Goal: Task Accomplishment & Management: Manage account settings

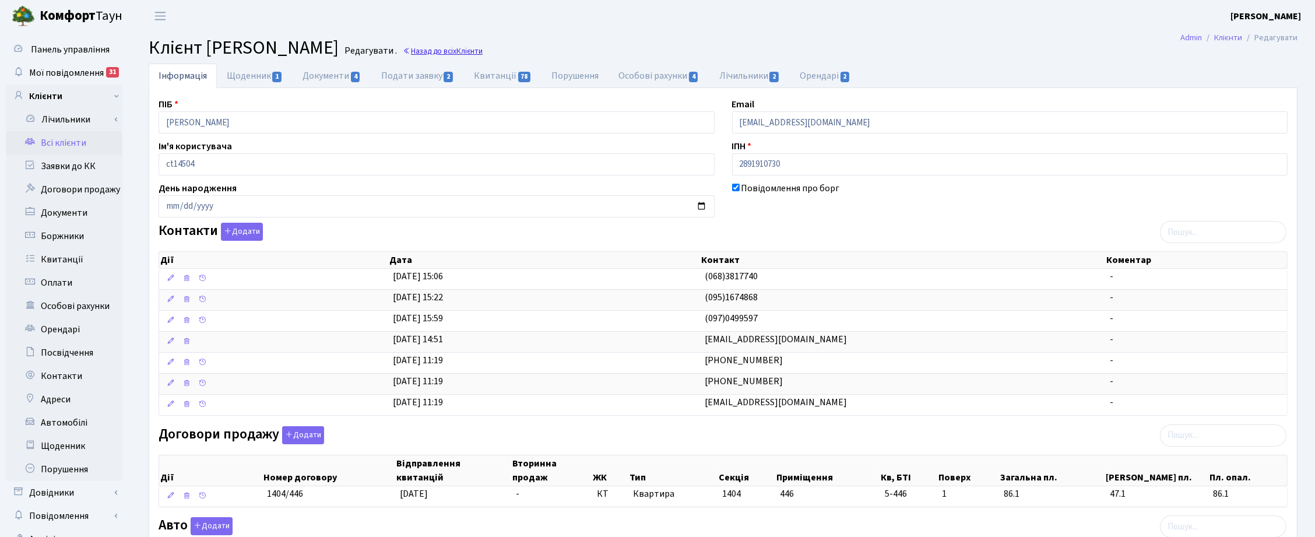
click at [483, 50] on link "Назад до всіх Клієнти" at bounding box center [443, 50] width 80 height 11
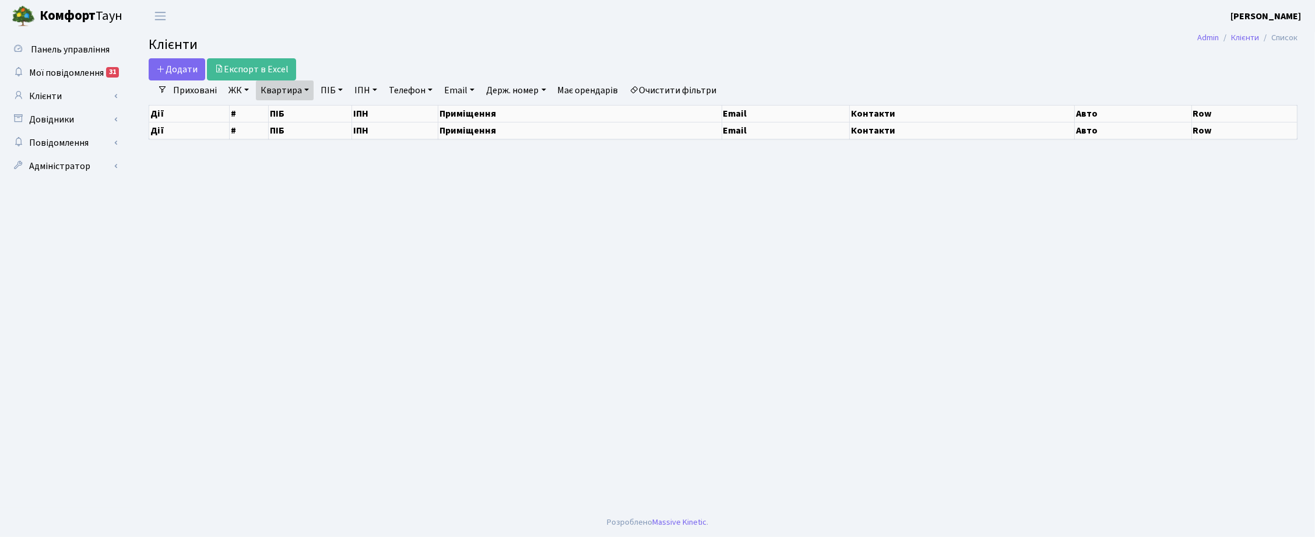
select select "25"
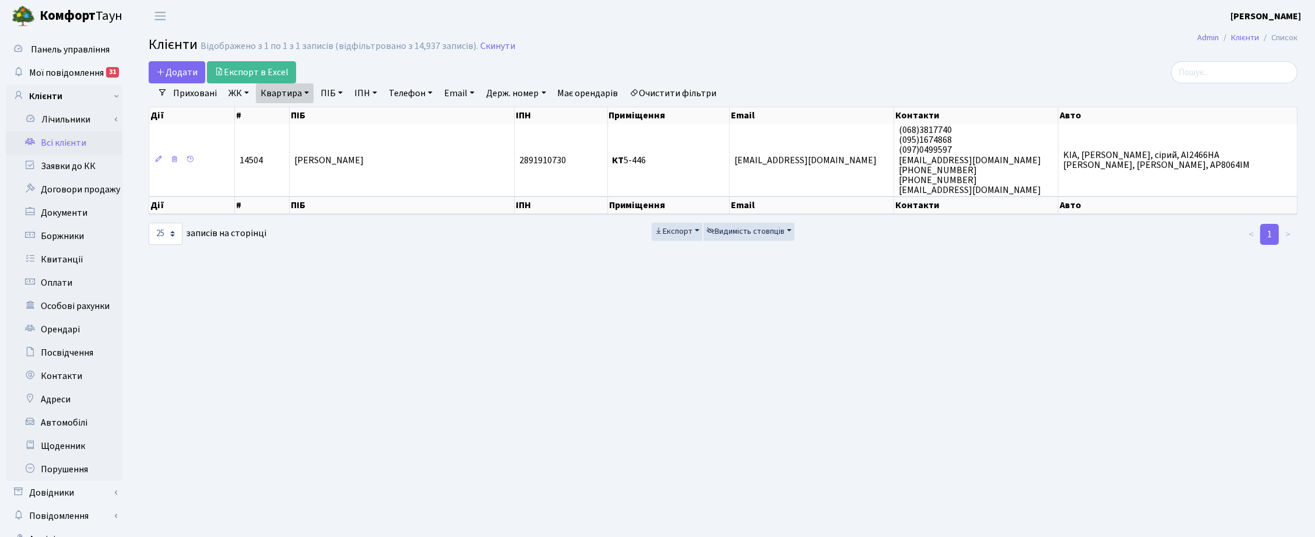
drag, startPoint x: 305, startPoint y: 95, endPoint x: 314, endPoint y: 106, distance: 14.1
click at [305, 97] on link "Квартира" at bounding box center [285, 93] width 58 height 20
drag, startPoint x: 293, startPoint y: 118, endPoint x: 255, endPoint y: 114, distance: 37.5
click at [256, 114] on div "5-446" at bounding box center [302, 115] width 93 height 23
click at [296, 96] on link "Квартира" at bounding box center [285, 93] width 58 height 20
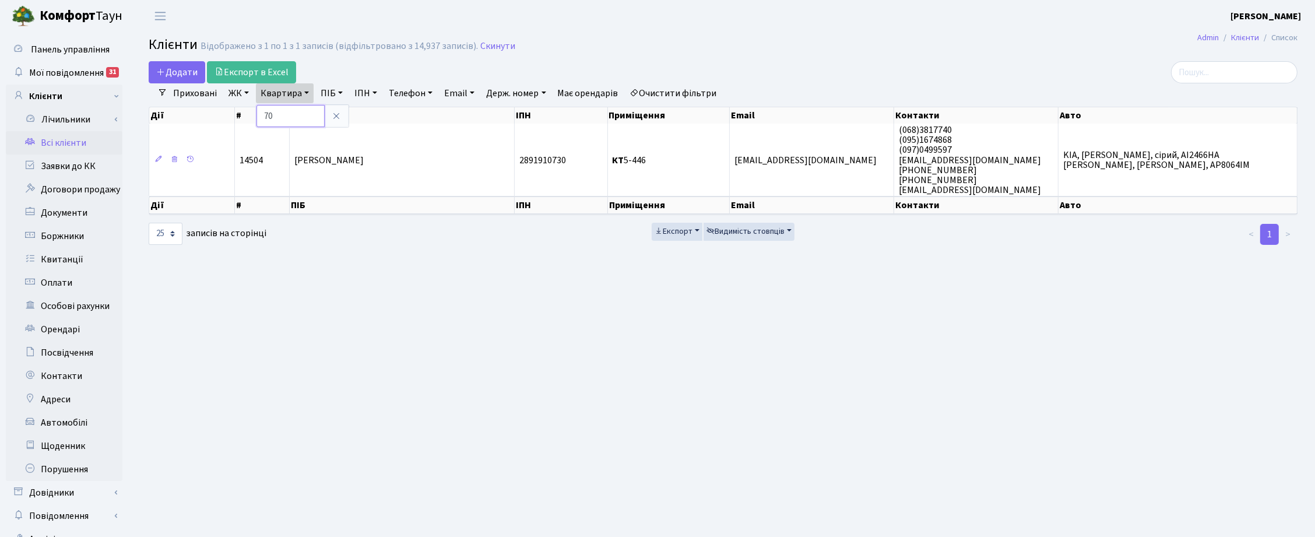
type input "70"
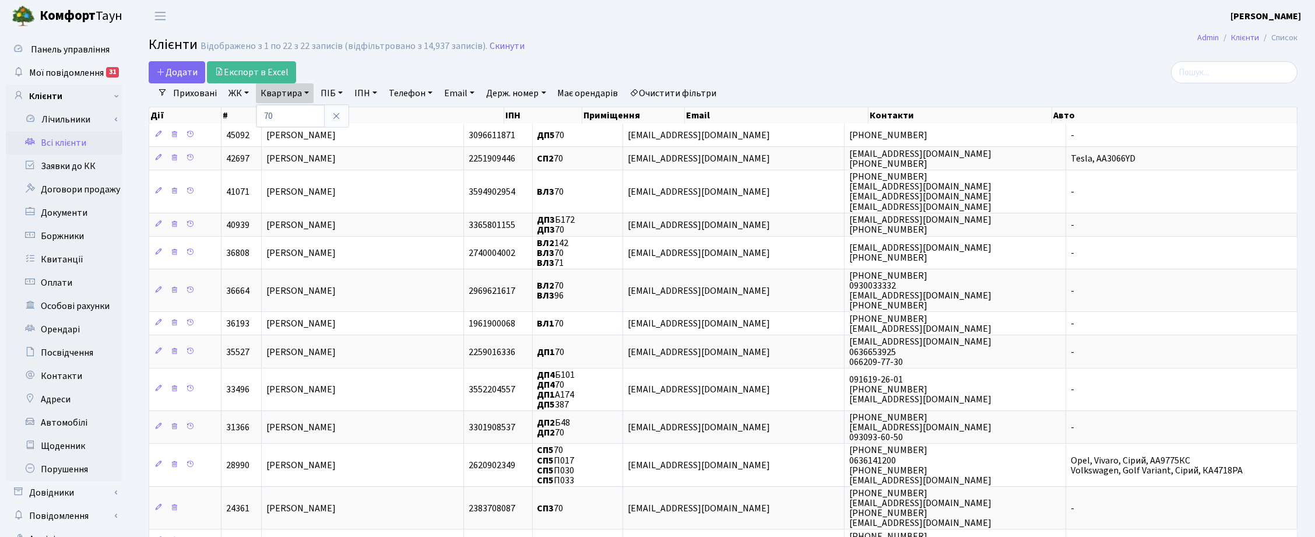
click at [244, 89] on link "ЖК" at bounding box center [239, 93] width 30 height 20
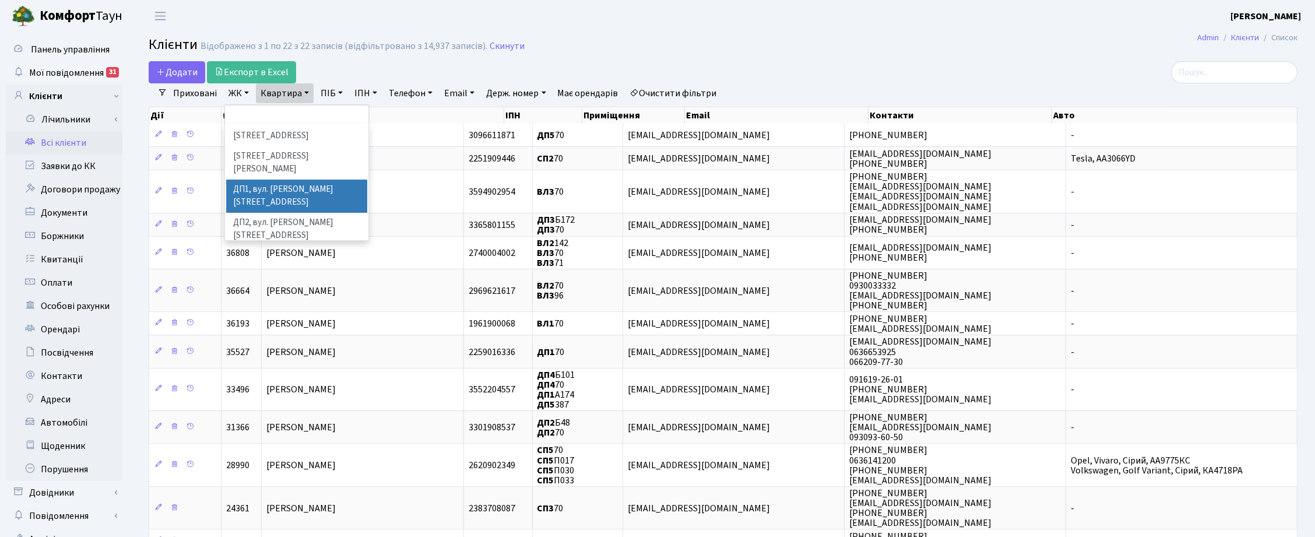
scroll to position [364, 0]
click at [287, 287] on li "ДП5, вул. [PERSON_NAME][STREET_ADDRESS]" at bounding box center [296, 303] width 141 height 33
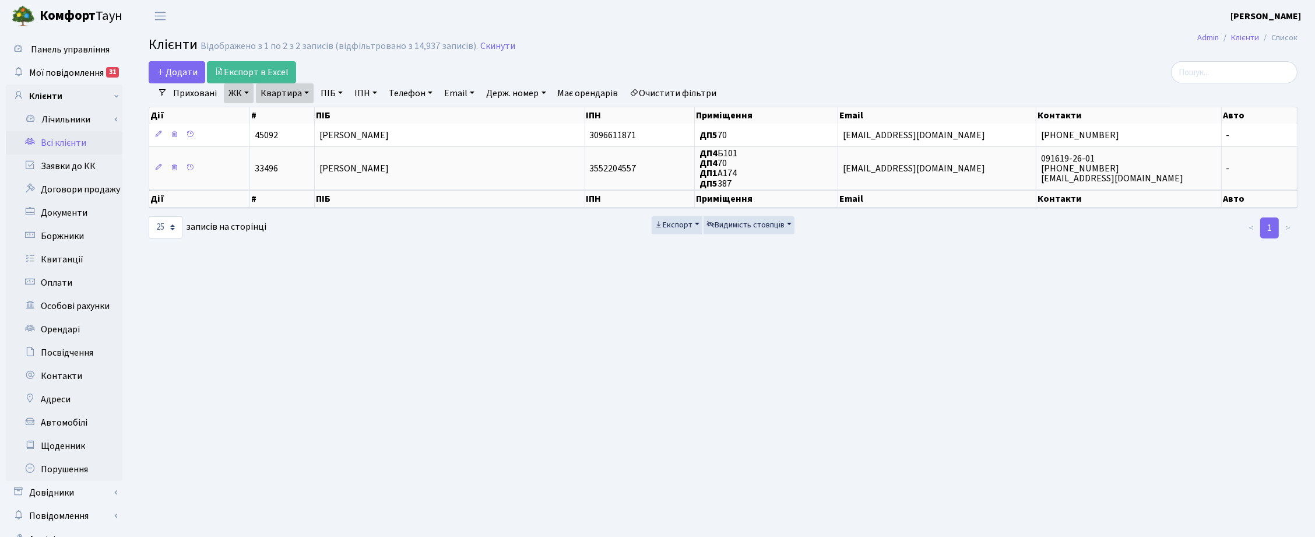
click at [245, 92] on link "ЖК" at bounding box center [239, 93] width 30 height 20
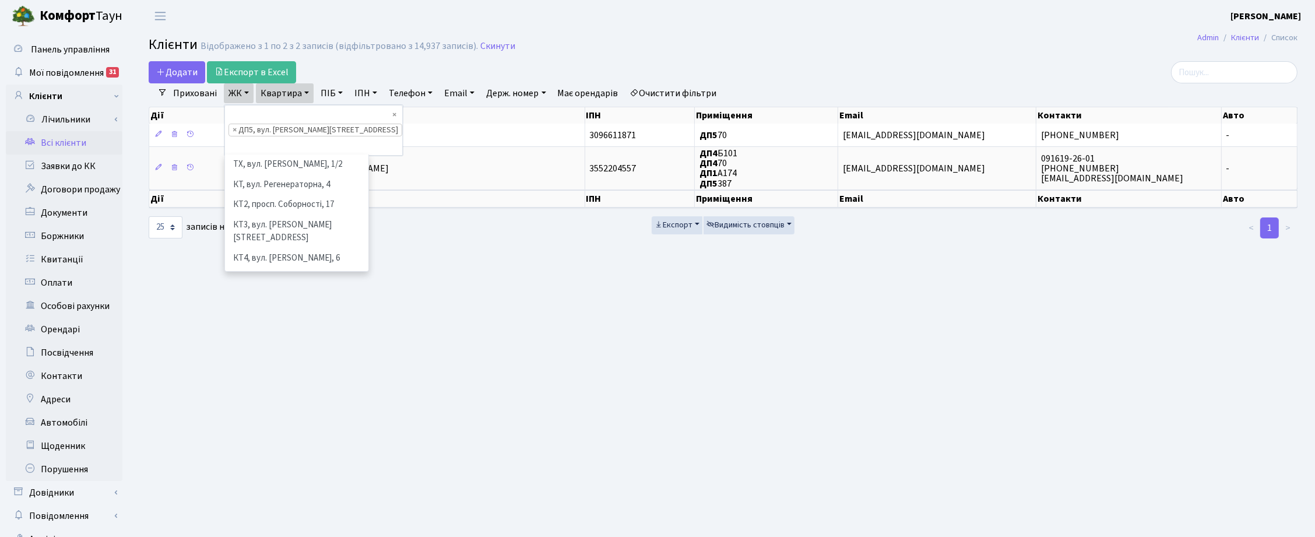
scroll to position [399, 0]
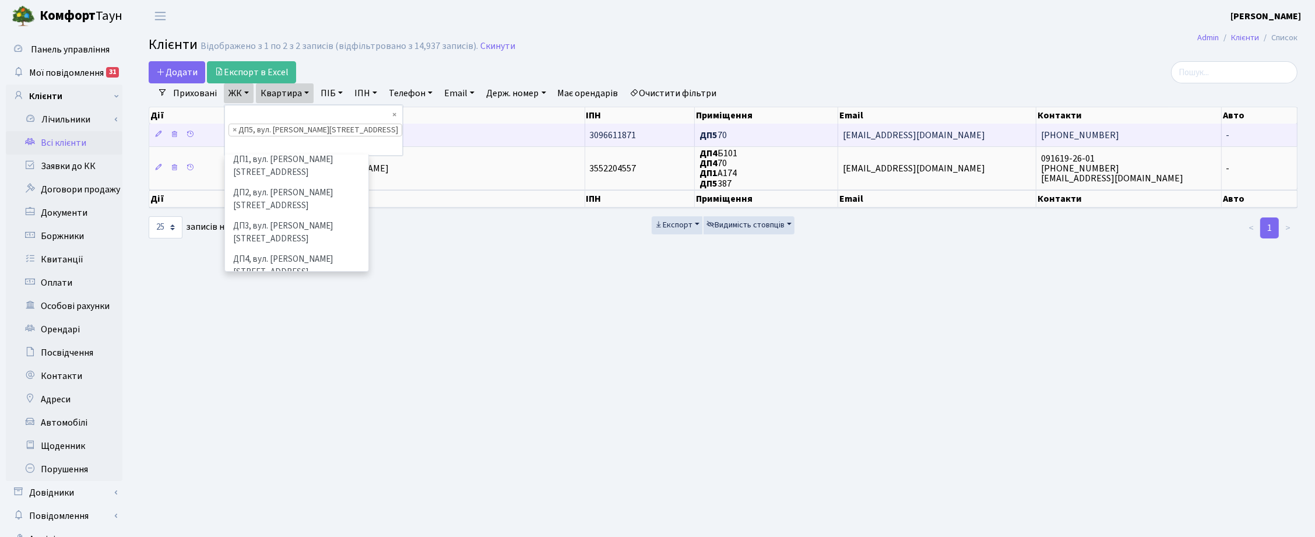
click at [450, 135] on td "Орищук Юрій Йосипович" at bounding box center [450, 135] width 271 height 23
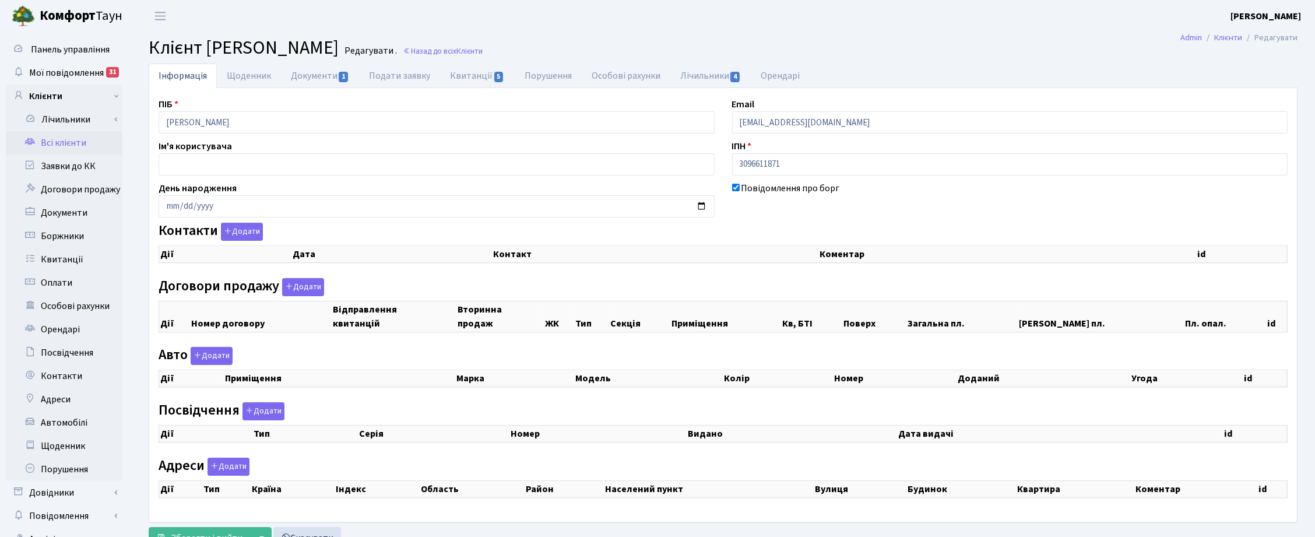
select select "25"
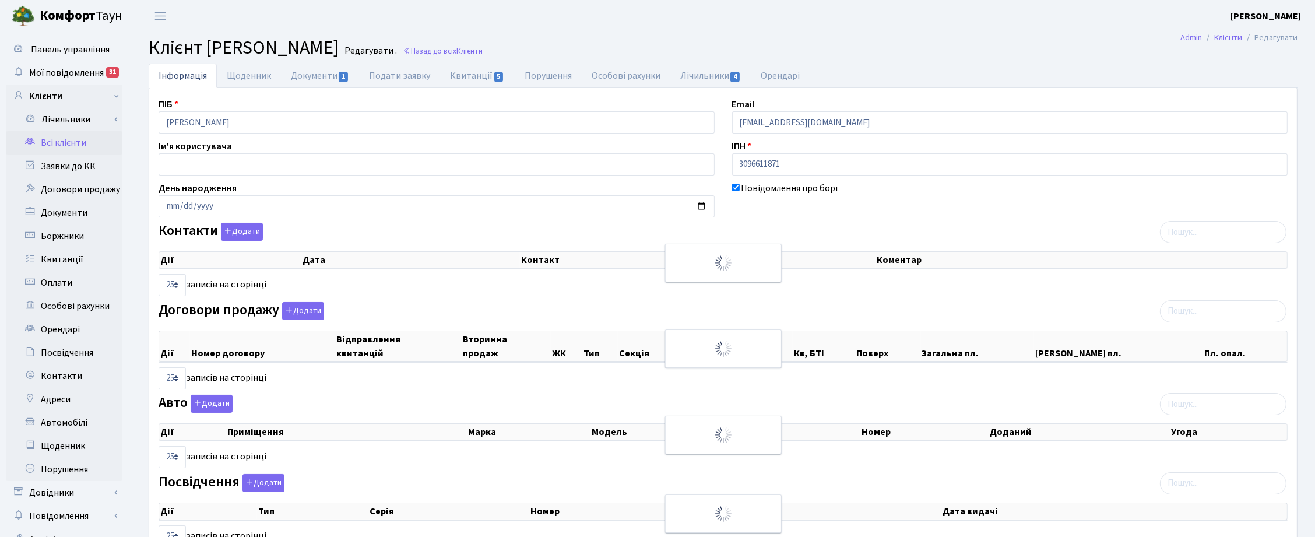
checkbox input "true"
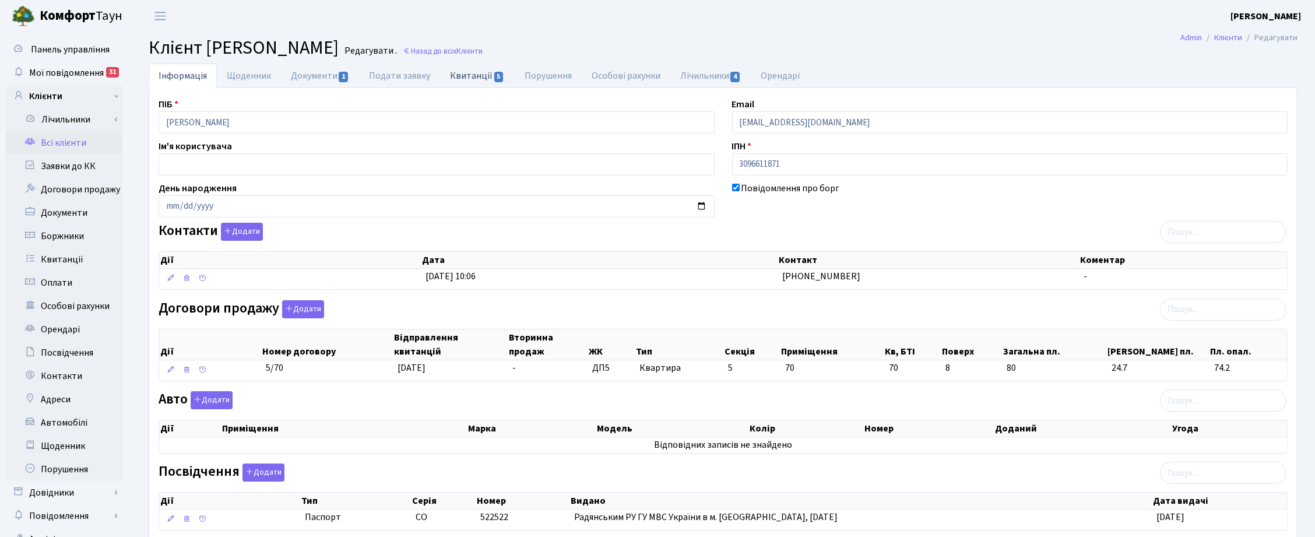
click at [452, 72] on link "Квитанції 5" at bounding box center [477, 76] width 74 height 24
select select "25"
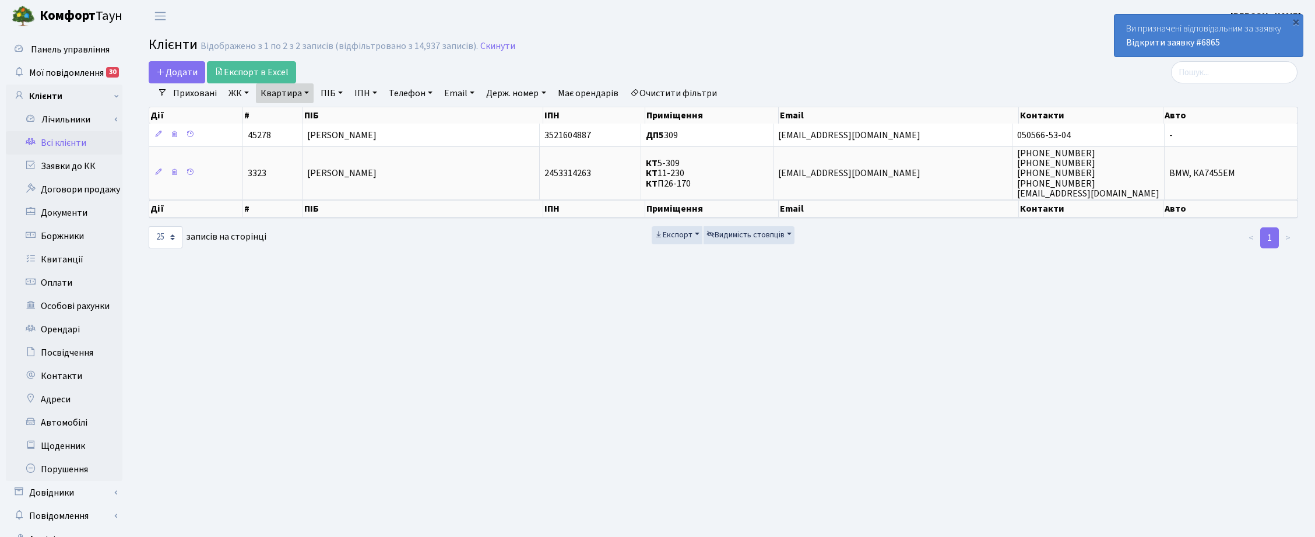
select select "25"
click at [306, 97] on link "Квартира" at bounding box center [285, 93] width 58 height 20
drag, startPoint x: 290, startPoint y: 114, endPoint x: 255, endPoint y: 92, distance: 41.1
click at [260, 113] on input "5-309" at bounding box center [291, 116] width 68 height 22
type input "308"
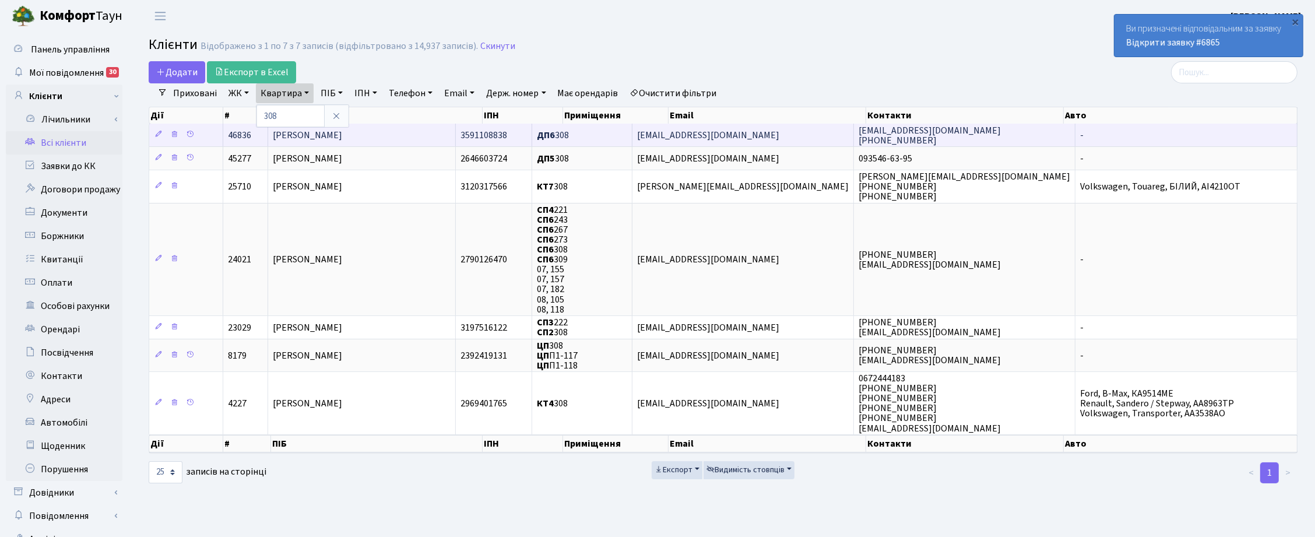
click at [342, 138] on span "Хамайдюк Вадим Сергійович" at bounding box center [307, 135] width 69 height 13
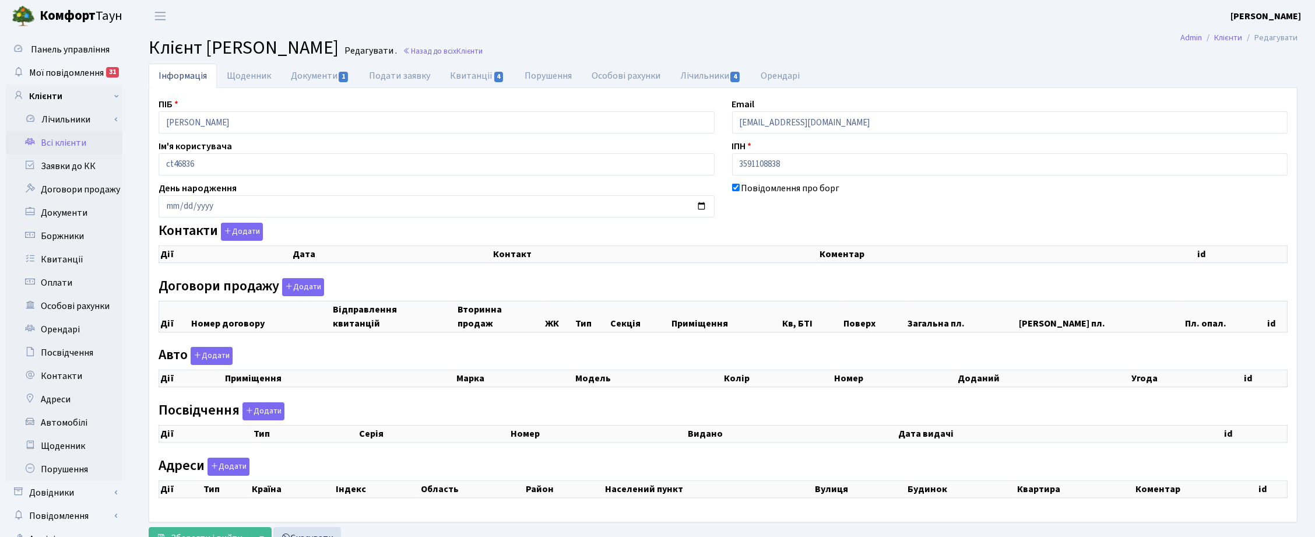
checkbox input "true"
select select "25"
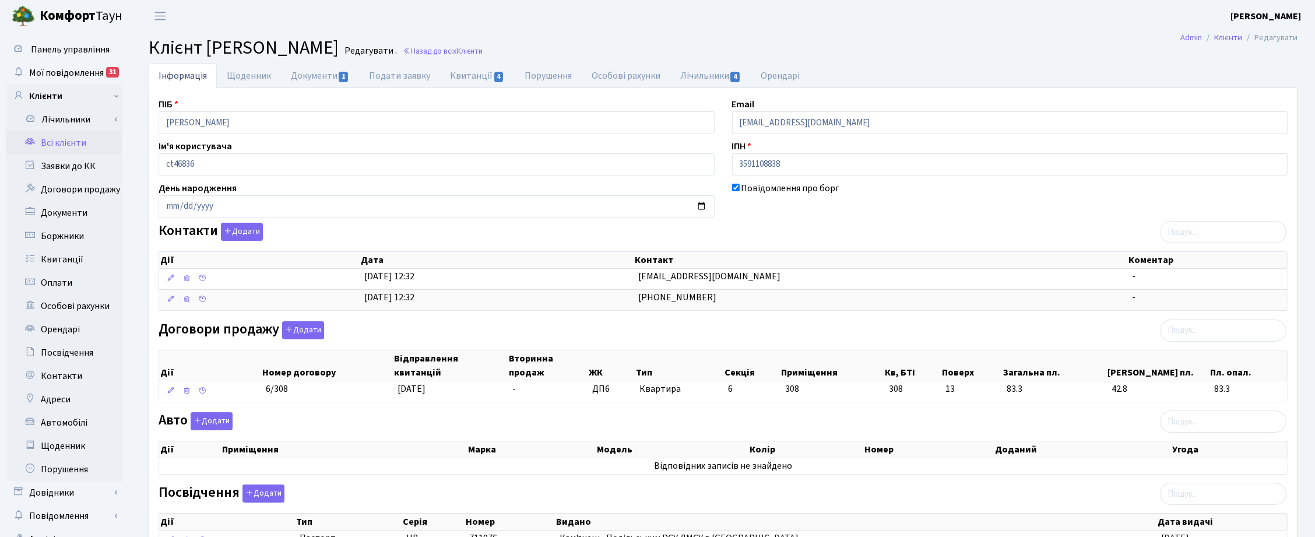
drag, startPoint x: 808, startPoint y: 230, endPoint x: 805, endPoint y: 223, distance: 7.8
click at [808, 229] on div "Контакти Додати Дії Дата Контакт Коментар Дії Дата Контакт Коментар" at bounding box center [723, 269] width 1147 height 93
drag, startPoint x: 854, startPoint y: 32, endPoint x: 837, endPoint y: 36, distance: 17.4
click at [854, 32] on main "Admin Клієнти Редагувати Клієнт [PERSON_NAME] . Назад до всіх Клієнти Інформаці…" at bounding box center [723, 357] width 1184 height 650
click at [299, 121] on input "Хамайдюк Вадим Сергійович" at bounding box center [437, 122] width 556 height 22
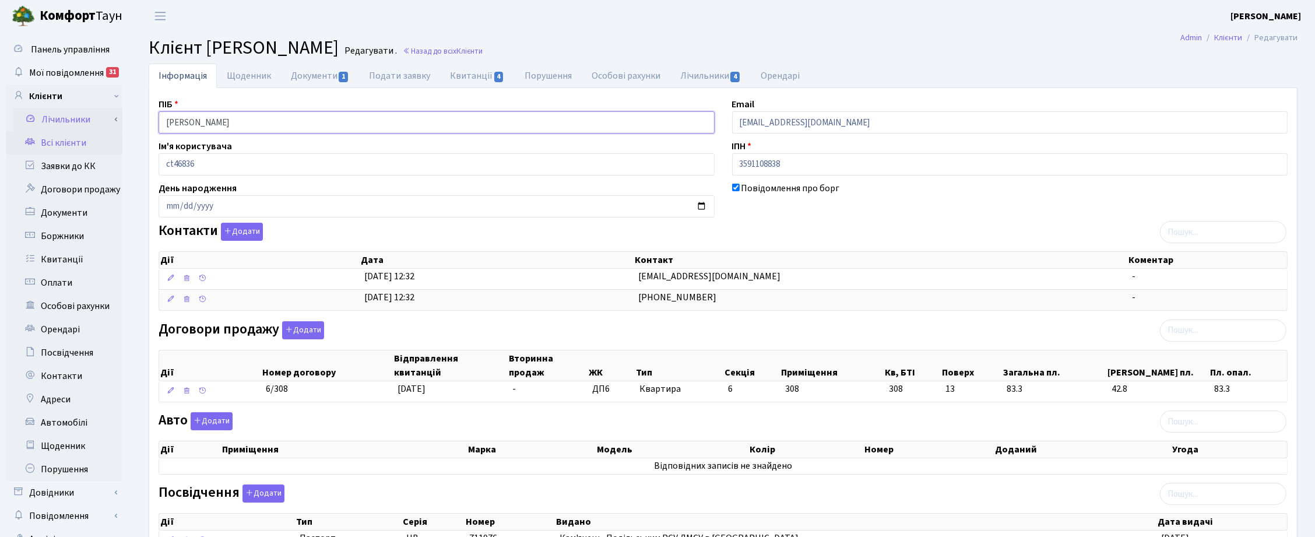
drag, startPoint x: 299, startPoint y: 121, endPoint x: 94, endPoint y: 118, distance: 204.7
click at [94, 118] on div "Панель управління Мої повідомлення 31 Клієнти Лічильники" at bounding box center [657, 357] width 1315 height 650
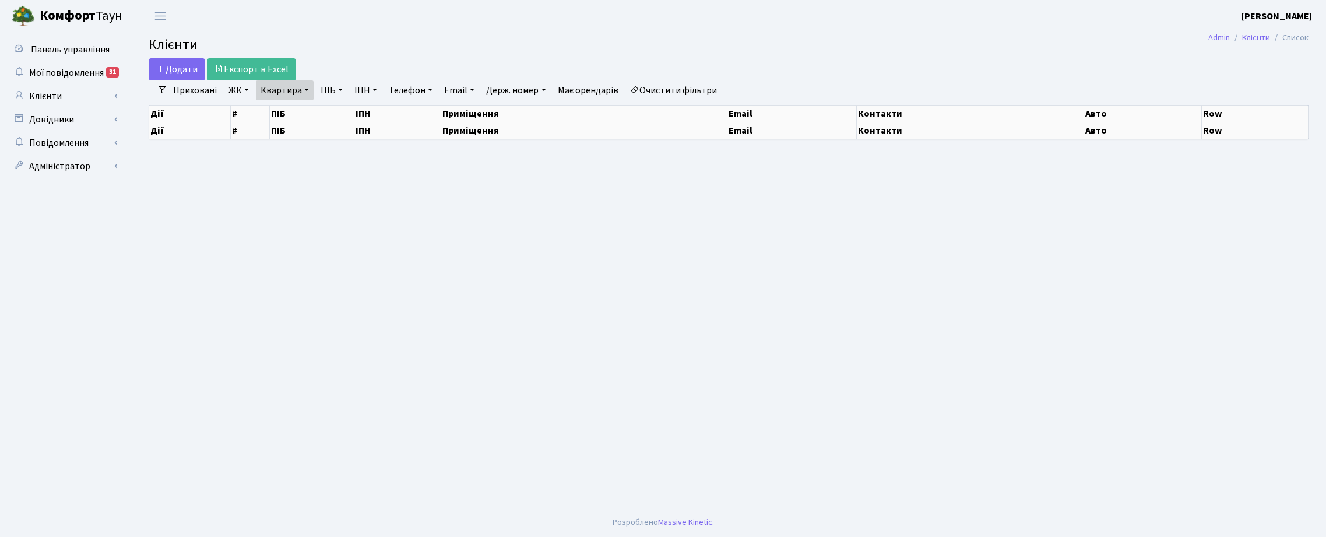
select select "25"
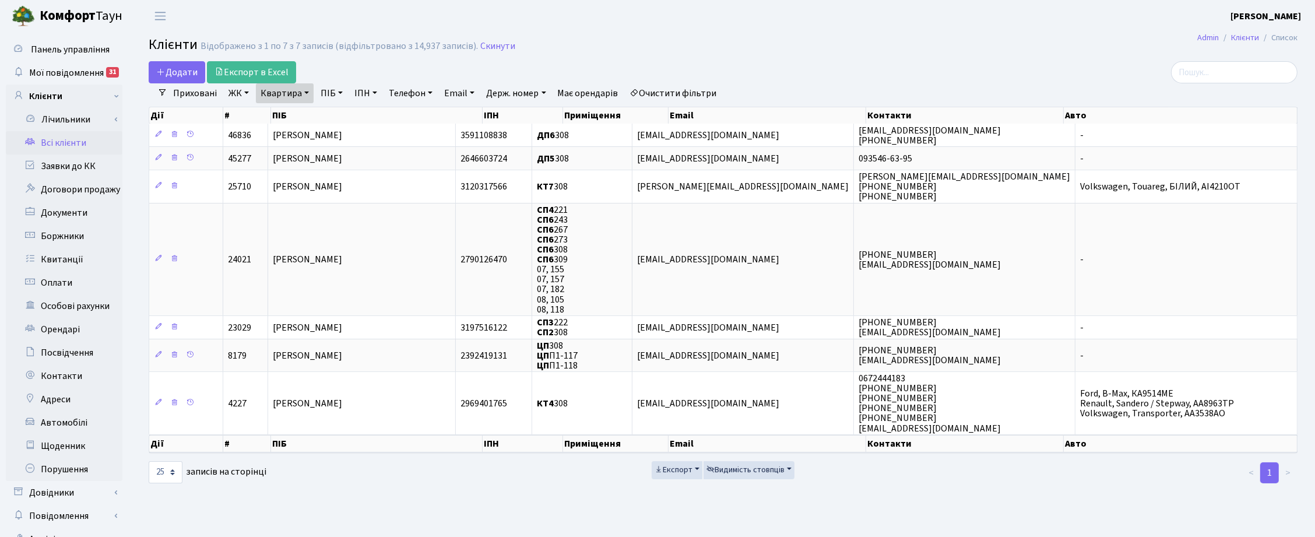
click at [305, 92] on link "Квартира" at bounding box center [285, 93] width 58 height 20
click at [333, 118] on icon at bounding box center [336, 115] width 9 height 9
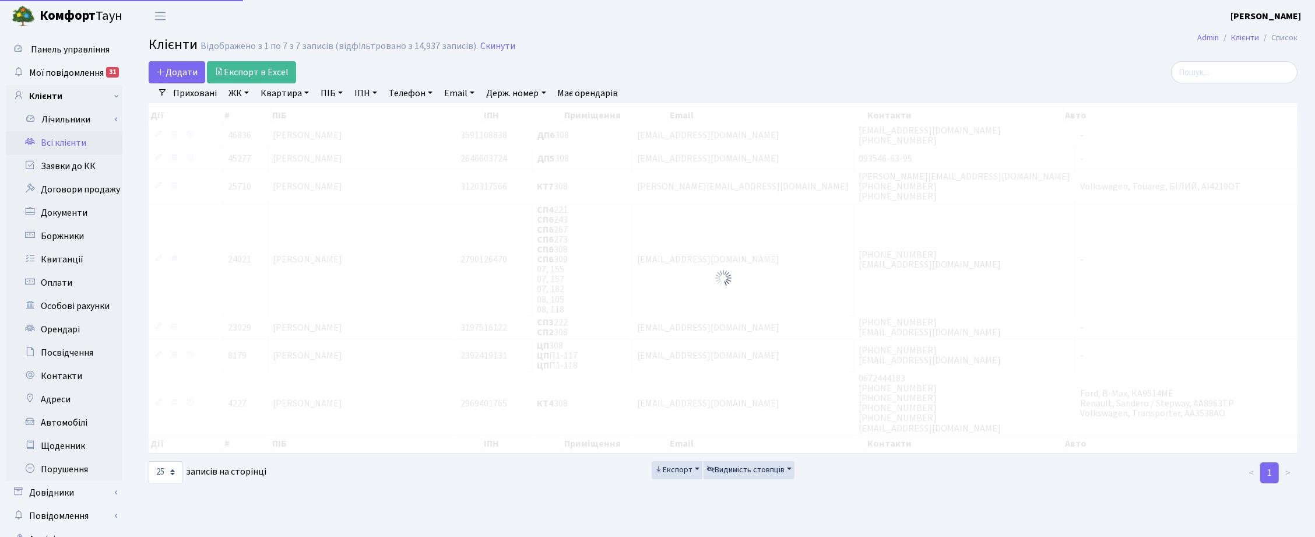
click at [332, 100] on link "ПІБ" at bounding box center [331, 93] width 31 height 20
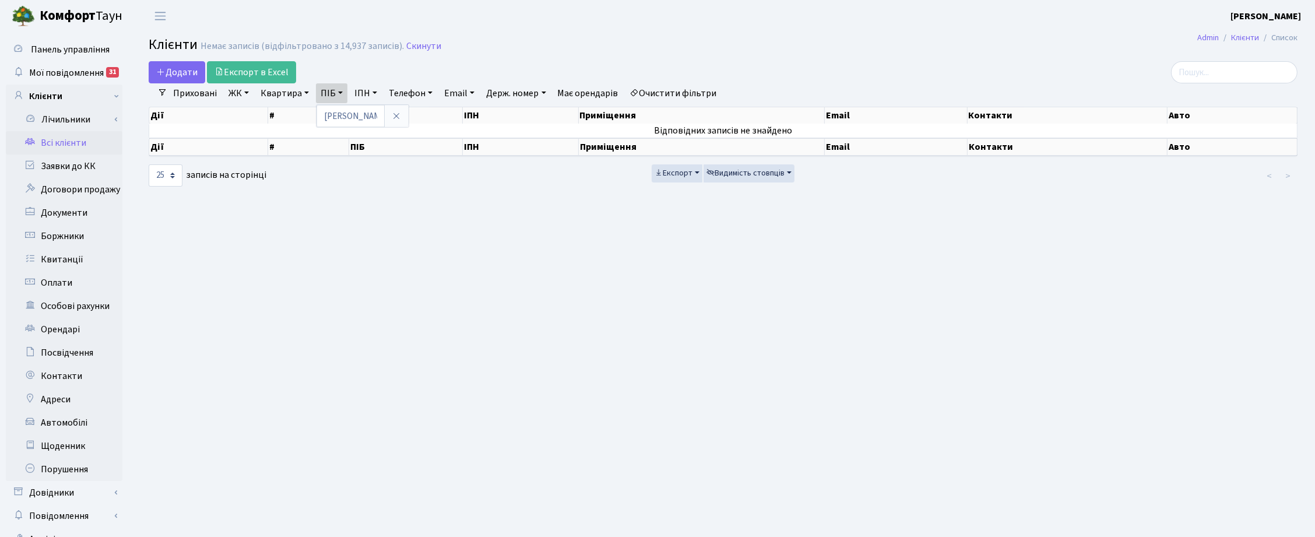
drag, startPoint x: 1293, startPoint y: 229, endPoint x: 1251, endPoint y: 219, distance: 42.7
click at [1293, 229] on main "Admin Клієнти Список Клієнти Немає записів (відфільтровано з 14,937 записів). С…" at bounding box center [723, 294] width 1184 height 525
drag, startPoint x: 348, startPoint y: 90, endPoint x: 342, endPoint y: 91, distance: 5.9
click at [343, 91] on ul "Приховані ЖК ТХ, вул. [PERSON_NAME], 1/2 КТ, вул. Регенераторна, 4 КТ2, просп. …" at bounding box center [445, 93] width 556 height 20
click at [336, 92] on link "ПІБ" at bounding box center [331, 93] width 31 height 20
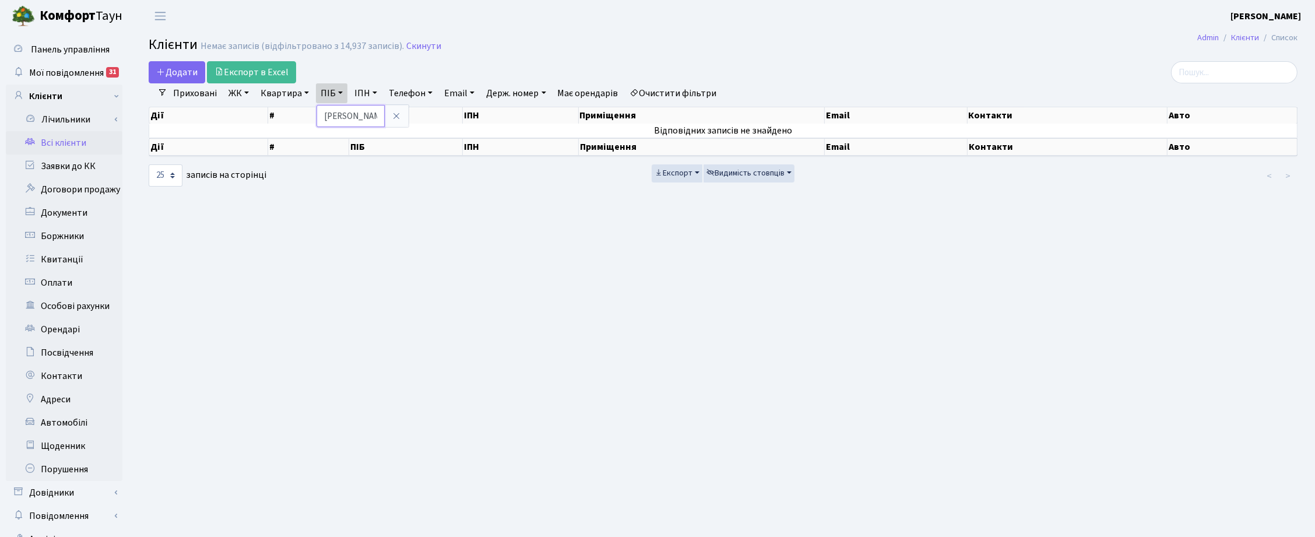
drag, startPoint x: 346, startPoint y: 112, endPoint x: 322, endPoint y: 114, distance: 23.4
click at [322, 114] on input "[PERSON_NAME]" at bounding box center [351, 116] width 68 height 22
type input "[PERSON_NAME]"
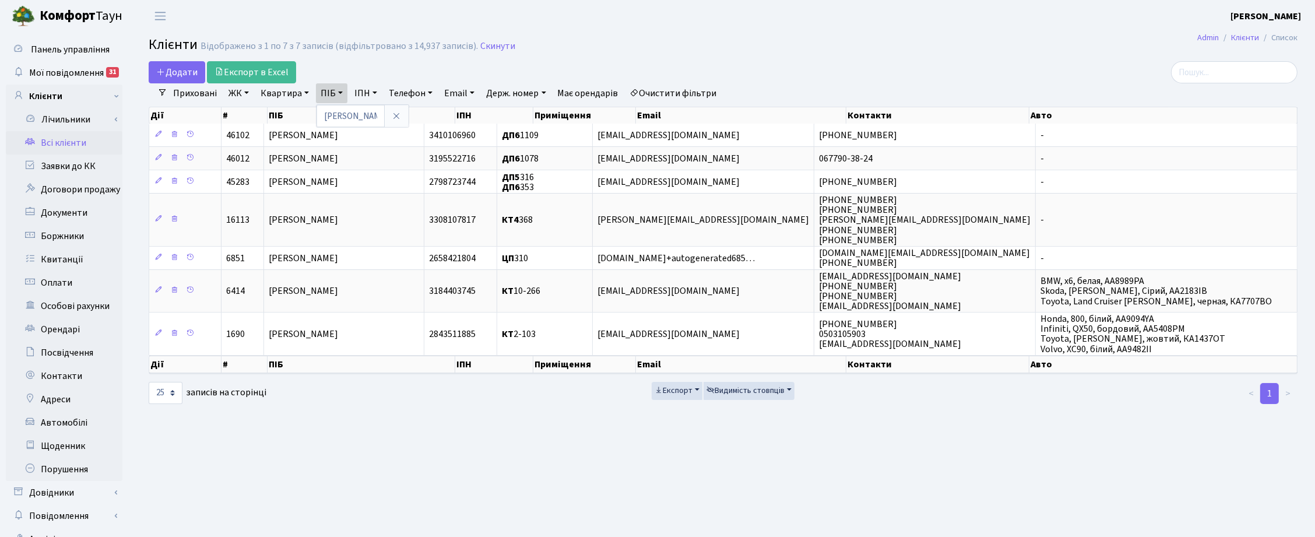
click at [1304, 89] on div "Додати Експорт в Excel Фільтри Приховані ЖК ТХ, вул. [PERSON_NAME], 1/2 КТ, вул…" at bounding box center [723, 232] width 1167 height 343
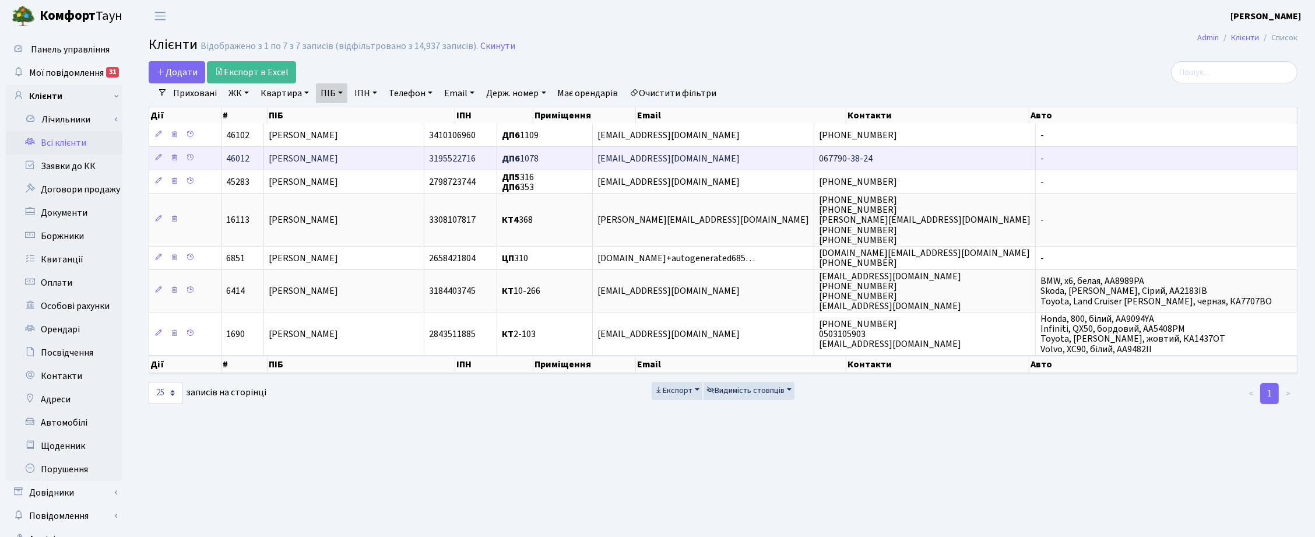
click at [338, 161] on span "[PERSON_NAME]" at bounding box center [303, 158] width 69 height 13
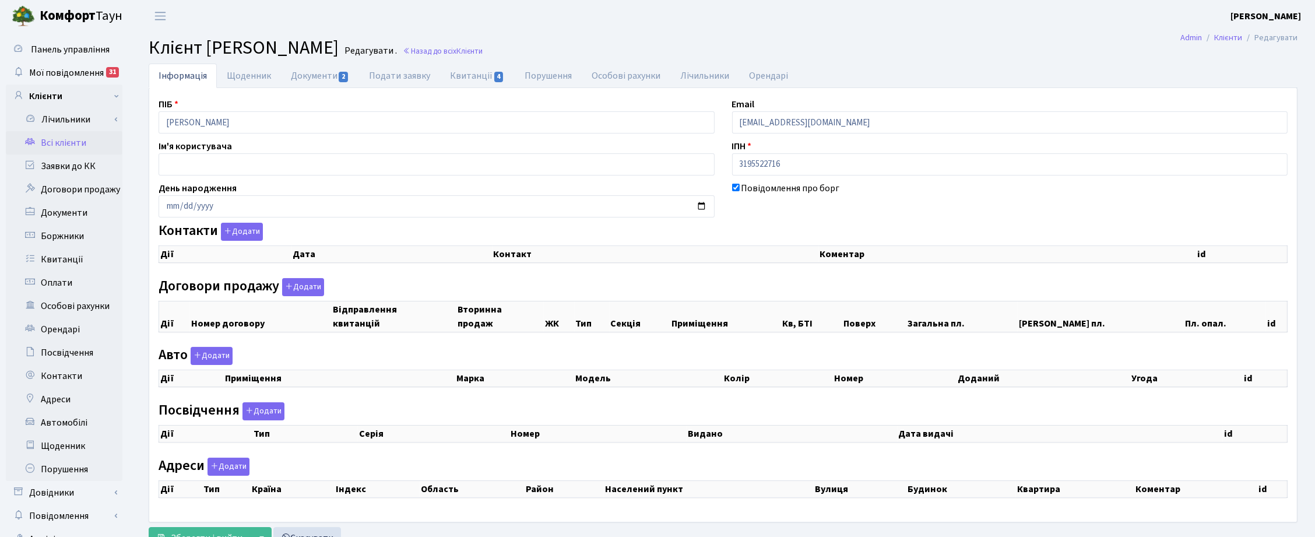
checkbox input "true"
select select "25"
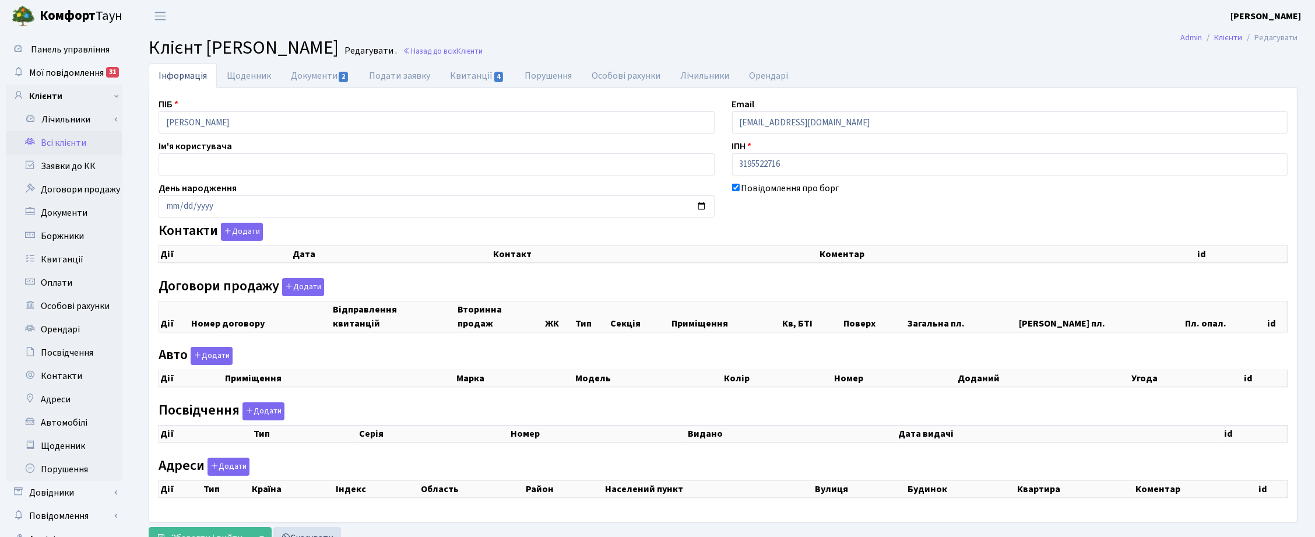
select select "25"
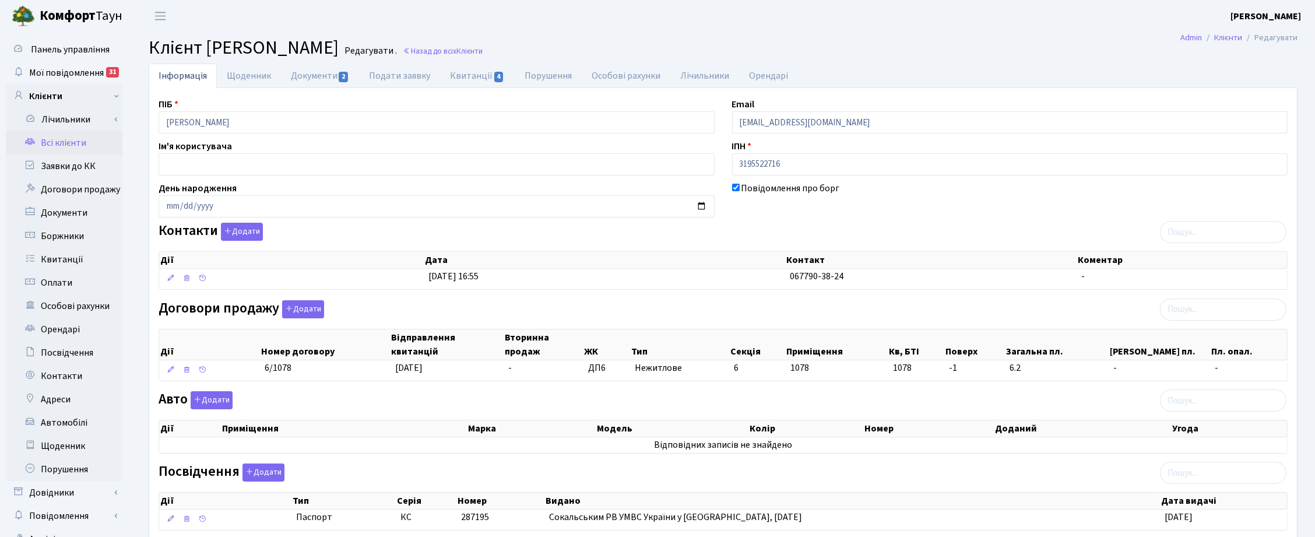
drag, startPoint x: 1310, startPoint y: 438, endPoint x: 1278, endPoint y: 433, distance: 32.5
click at [1310, 438] on div "Інформація Щоденник Документи 2 Подати заявку Квитанції 4 Порушення Особові рах…" at bounding box center [723, 362] width 1184 height 597
drag, startPoint x: 289, startPoint y: 127, endPoint x: 122, endPoint y: 133, distance: 166.3
click at [122, 133] on div "Панель управління Мої повідомлення 31 Клієнти Лічильники" at bounding box center [657, 346] width 1315 height 629
